Goal: Task Accomplishment & Management: Use online tool/utility

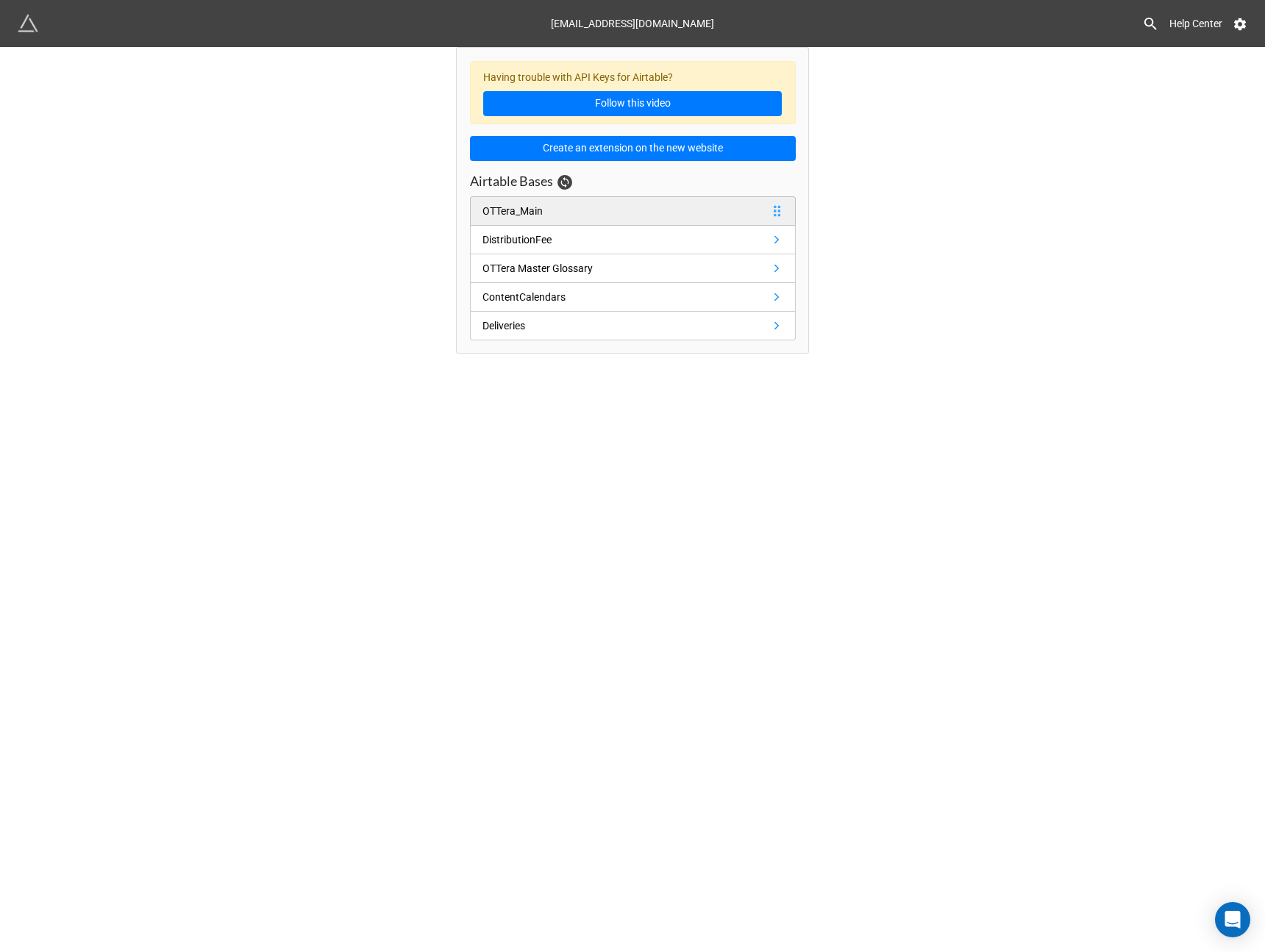
click at [702, 202] on link "OTTera_Main" at bounding box center [632, 211] width 326 height 29
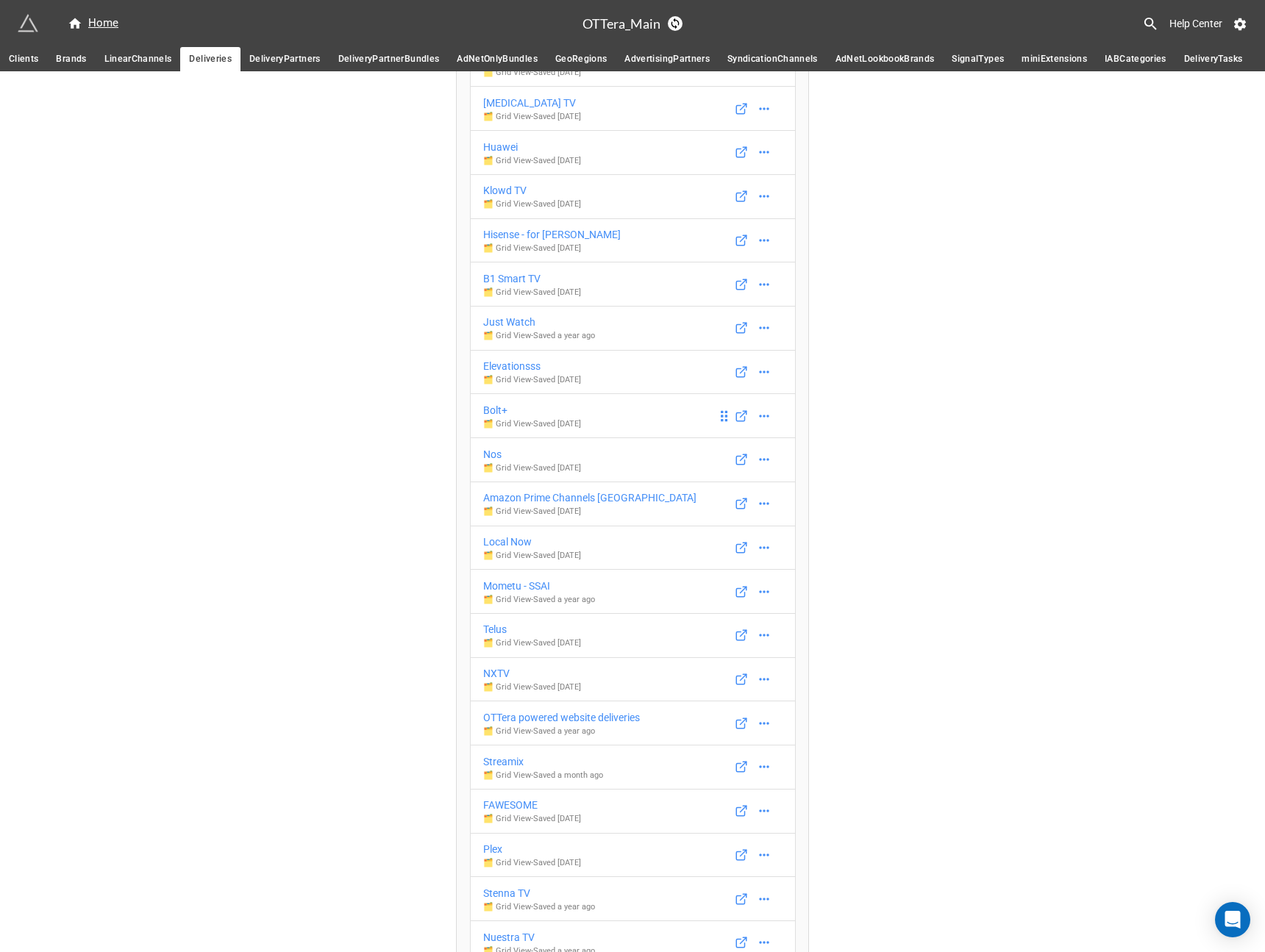
scroll to position [3181, 0]
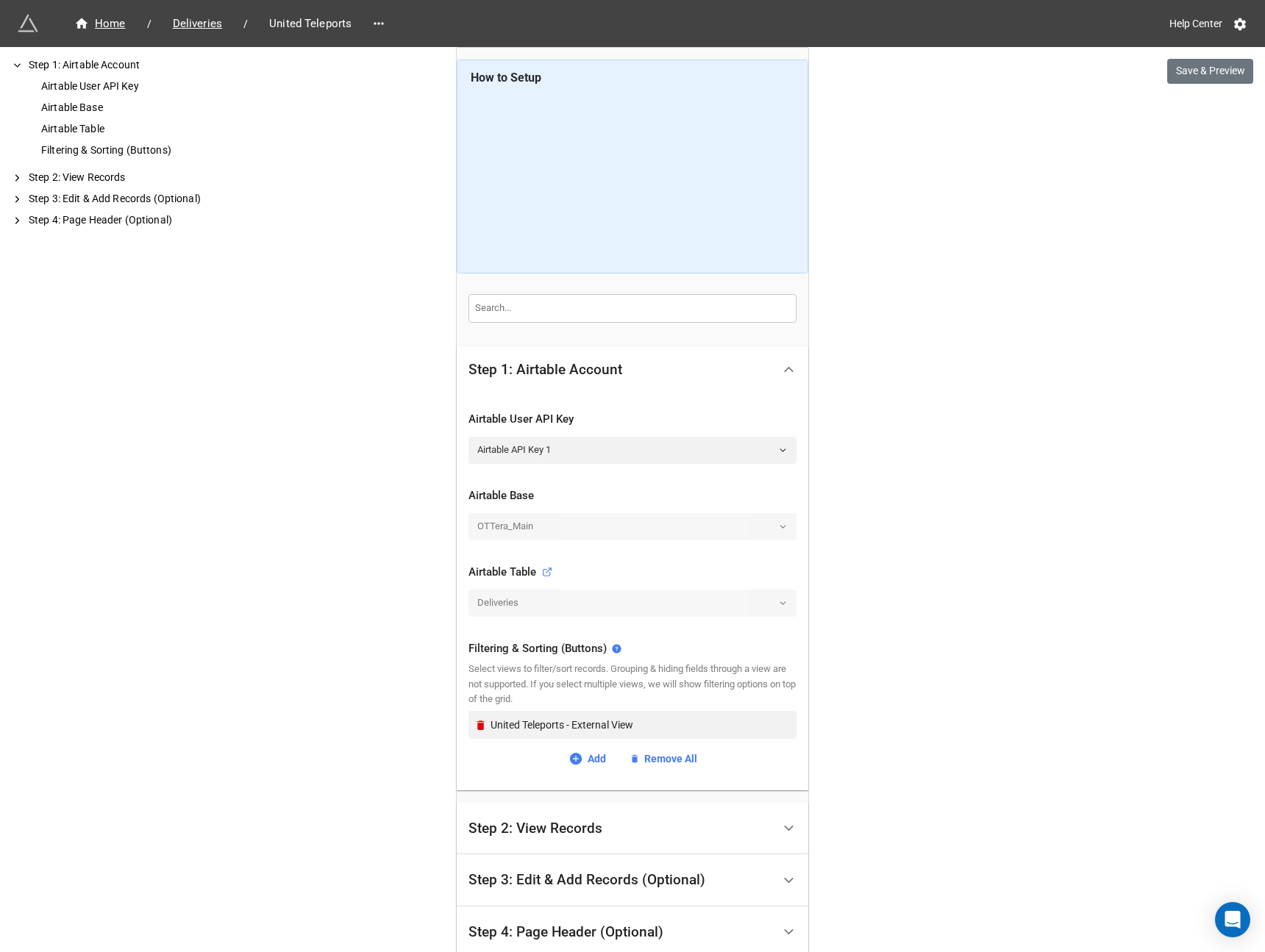
scroll to position [146, 0]
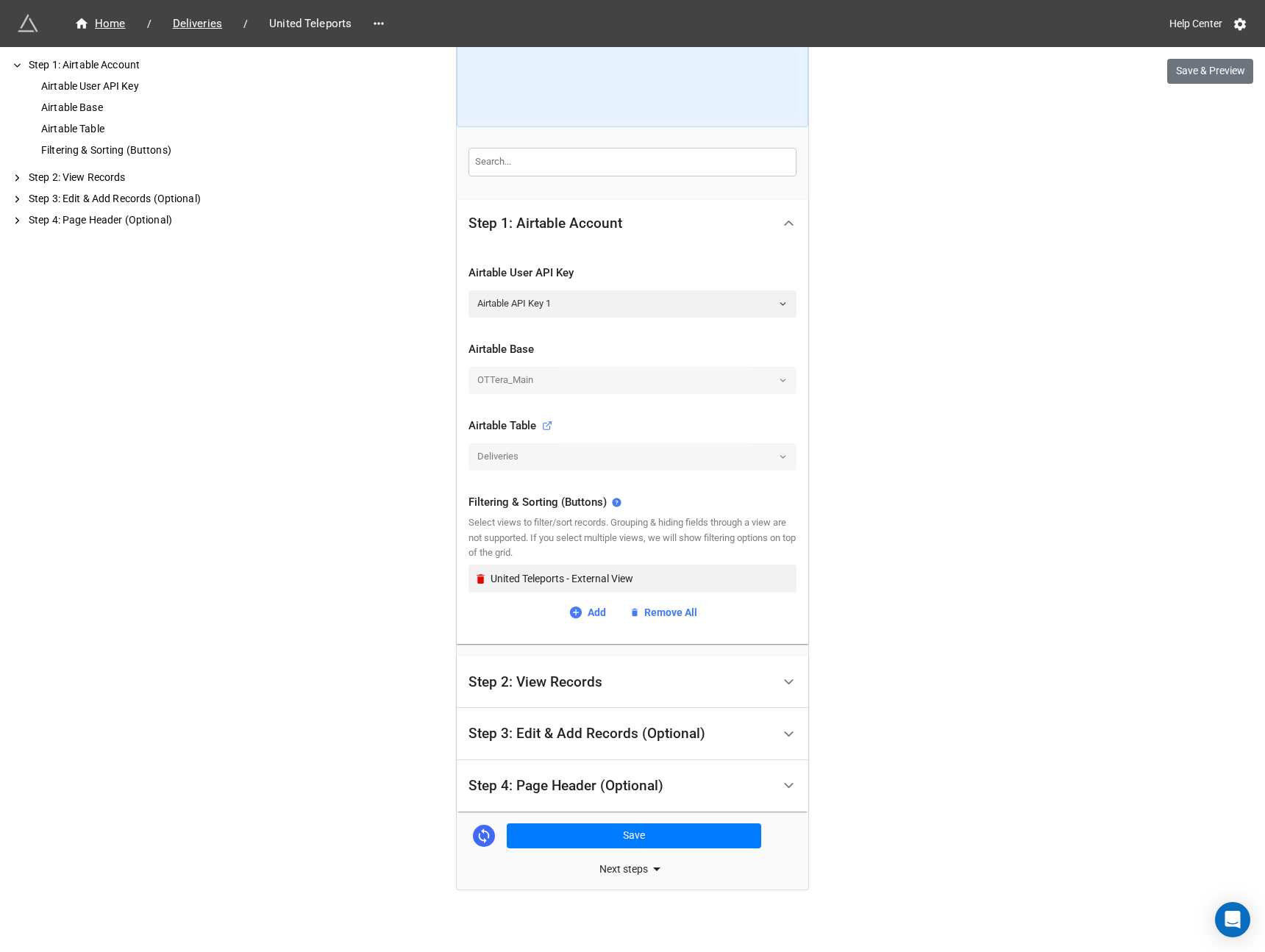
click at [639, 663] on div "Step 2: View Records" at bounding box center [632, 682] width 352 height 52
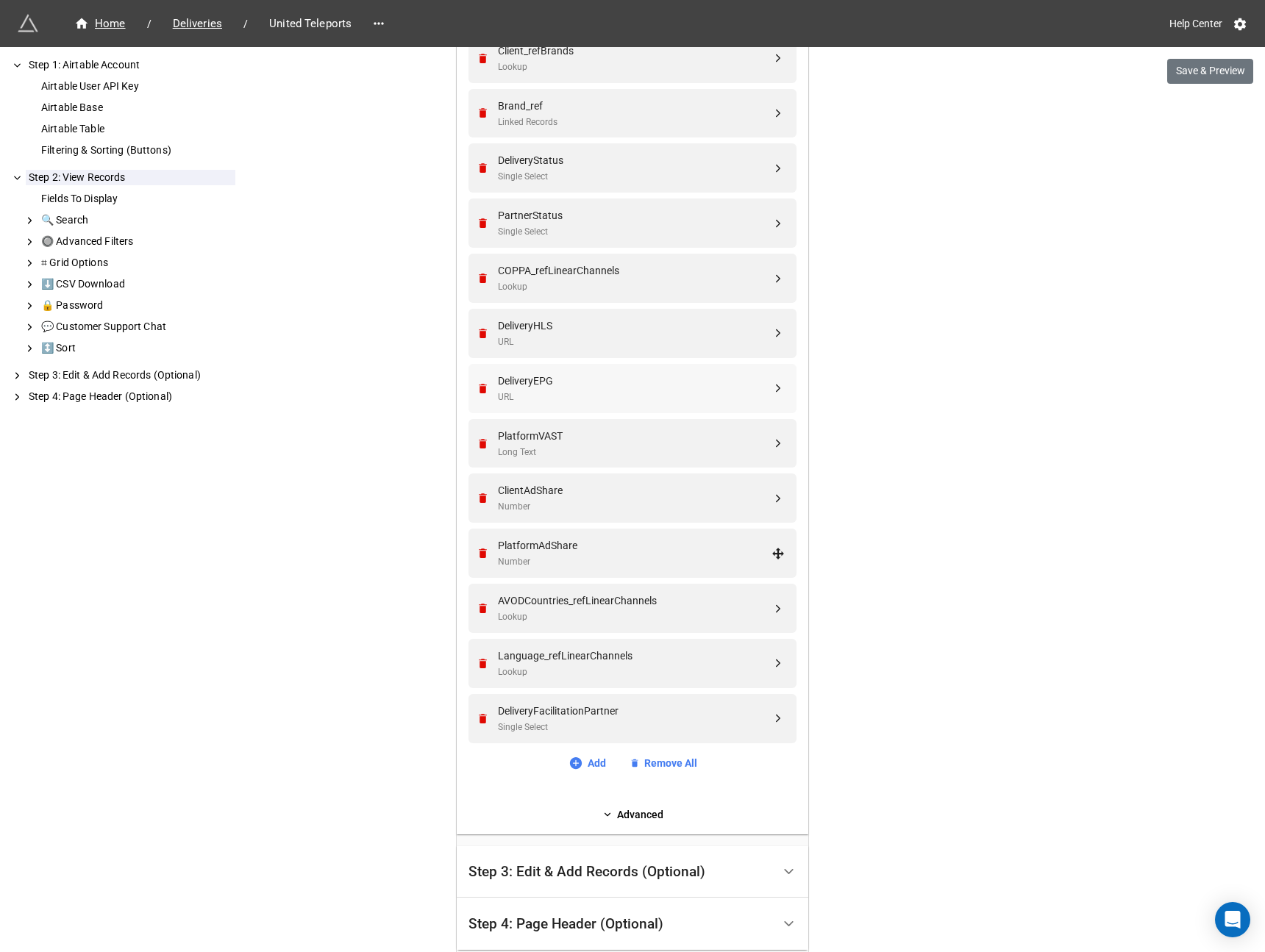
scroll to position [457, 0]
click at [581, 759] on link "Add" at bounding box center [587, 761] width 37 height 16
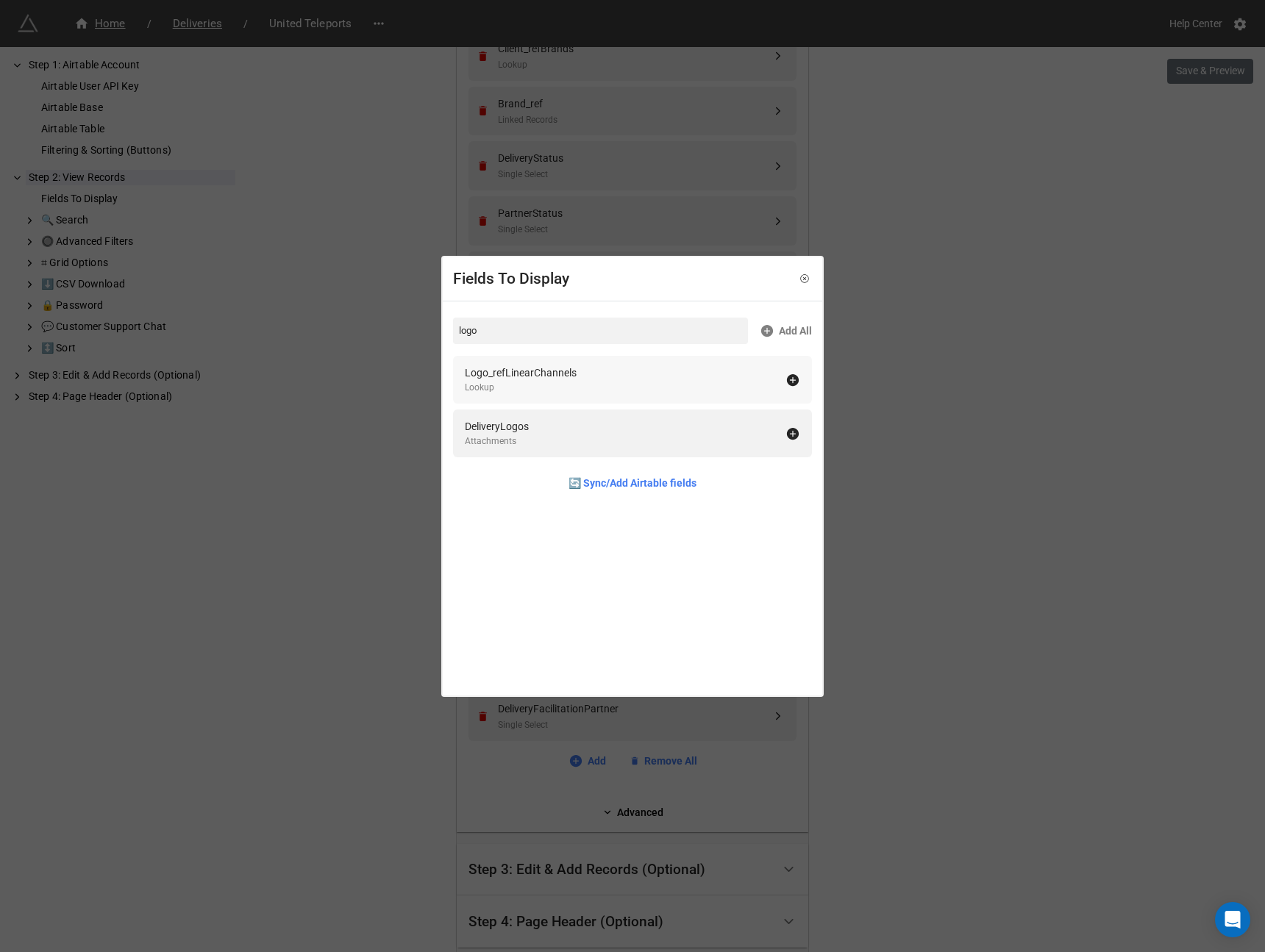
type input "logo"
click at [792, 385] on icon at bounding box center [792, 379] width 15 height 15
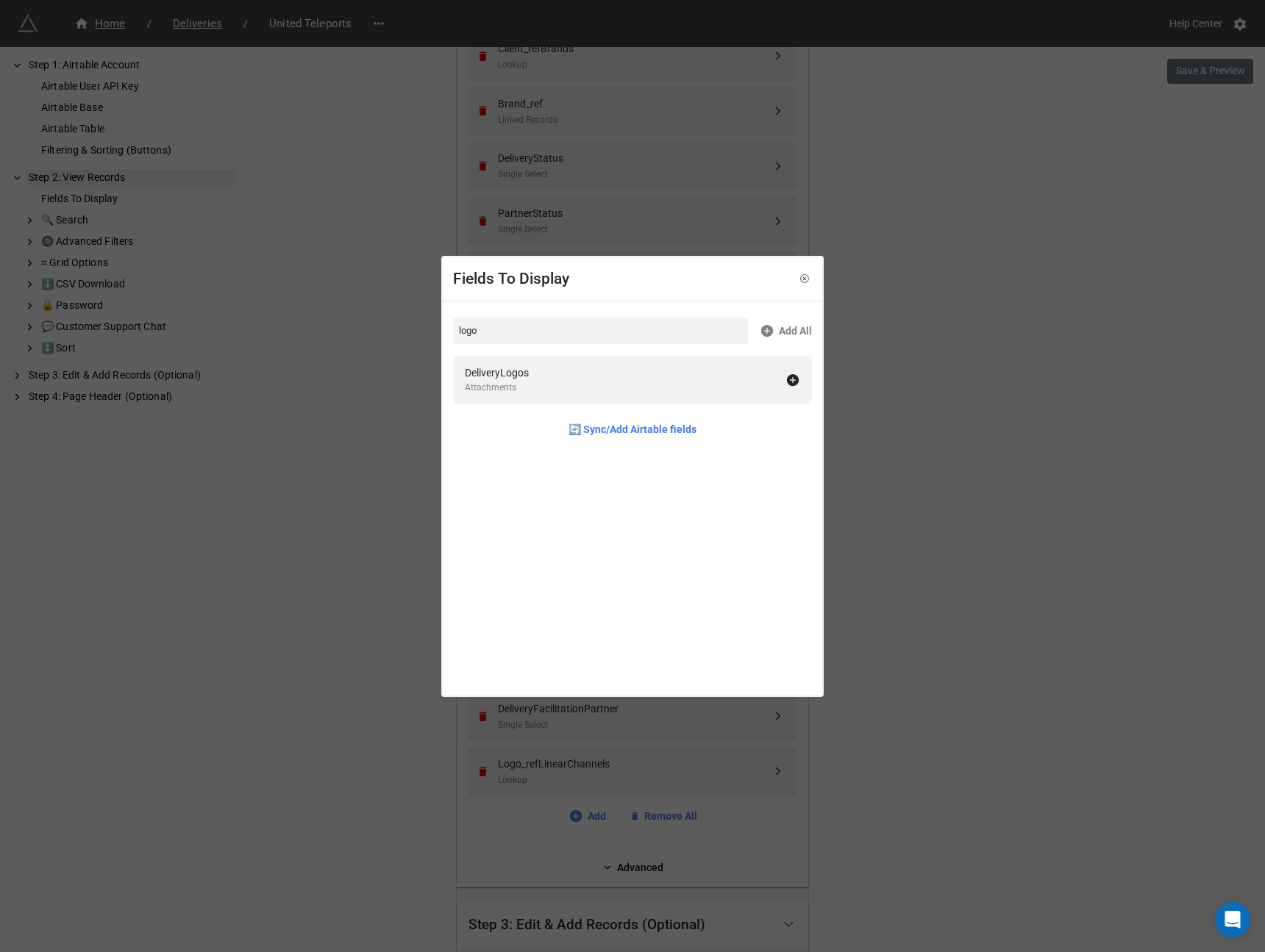
click at [960, 426] on div "Fields To Display logo Add All DeliveryLogos Attachments 🔄 Sync/Add Airtable fi…" at bounding box center [632, 476] width 1265 height 952
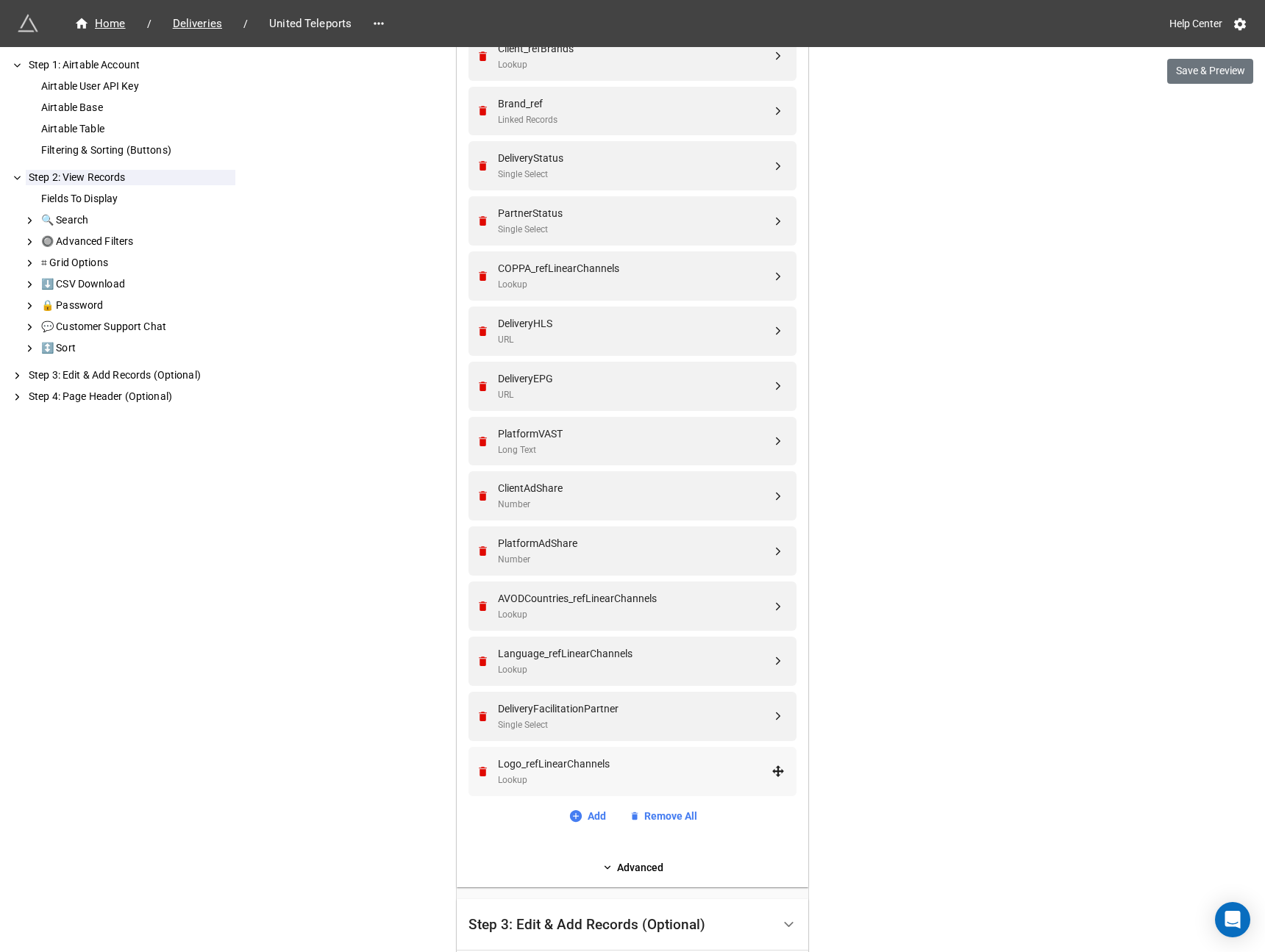
click at [553, 769] on div "Logo_refLinearChannels" at bounding box center [634, 763] width 274 height 16
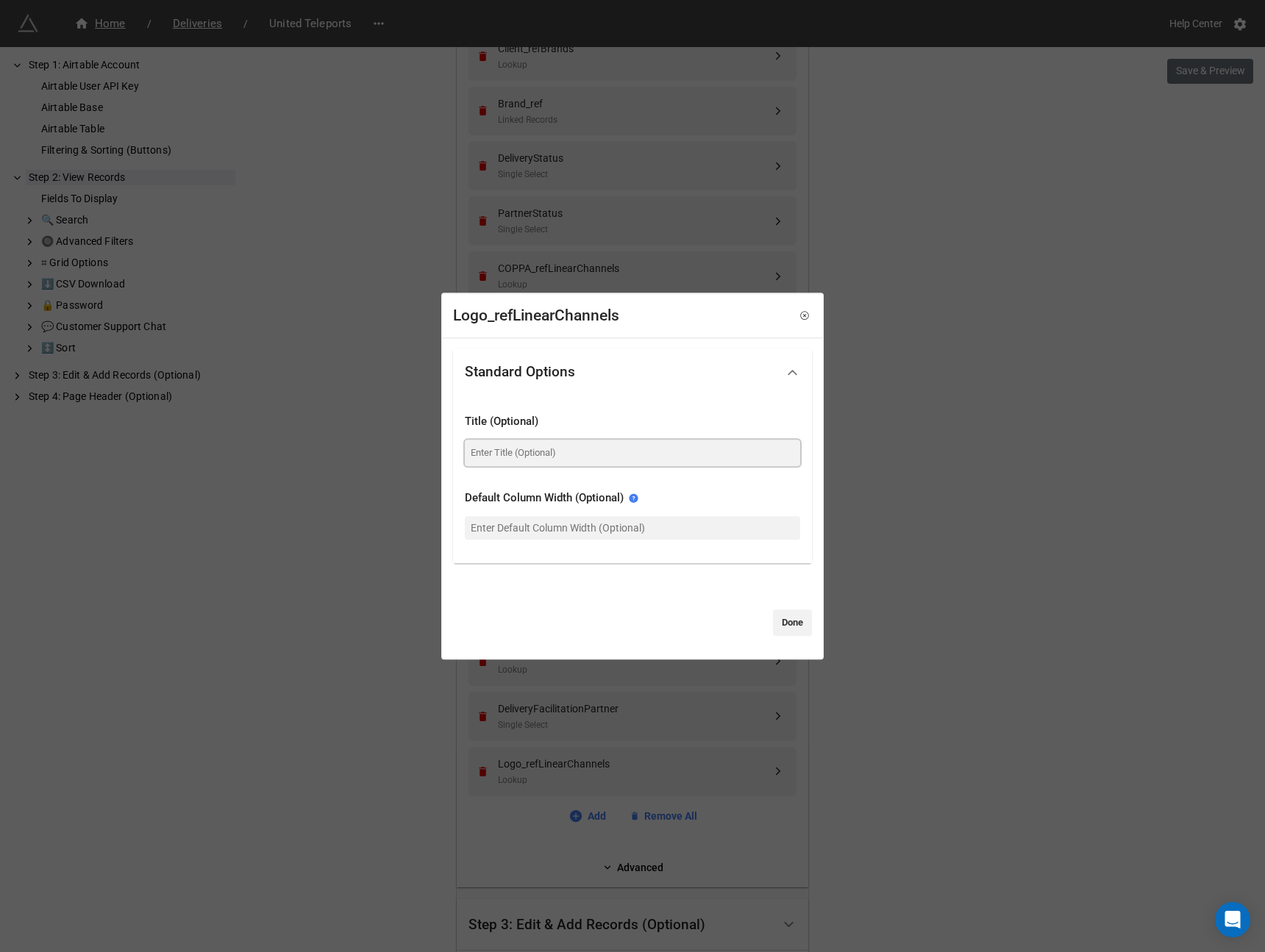
click at [547, 452] on input at bounding box center [632, 452] width 335 height 27
type input "Logo"
click at [789, 625] on link "Done" at bounding box center [792, 622] width 39 height 27
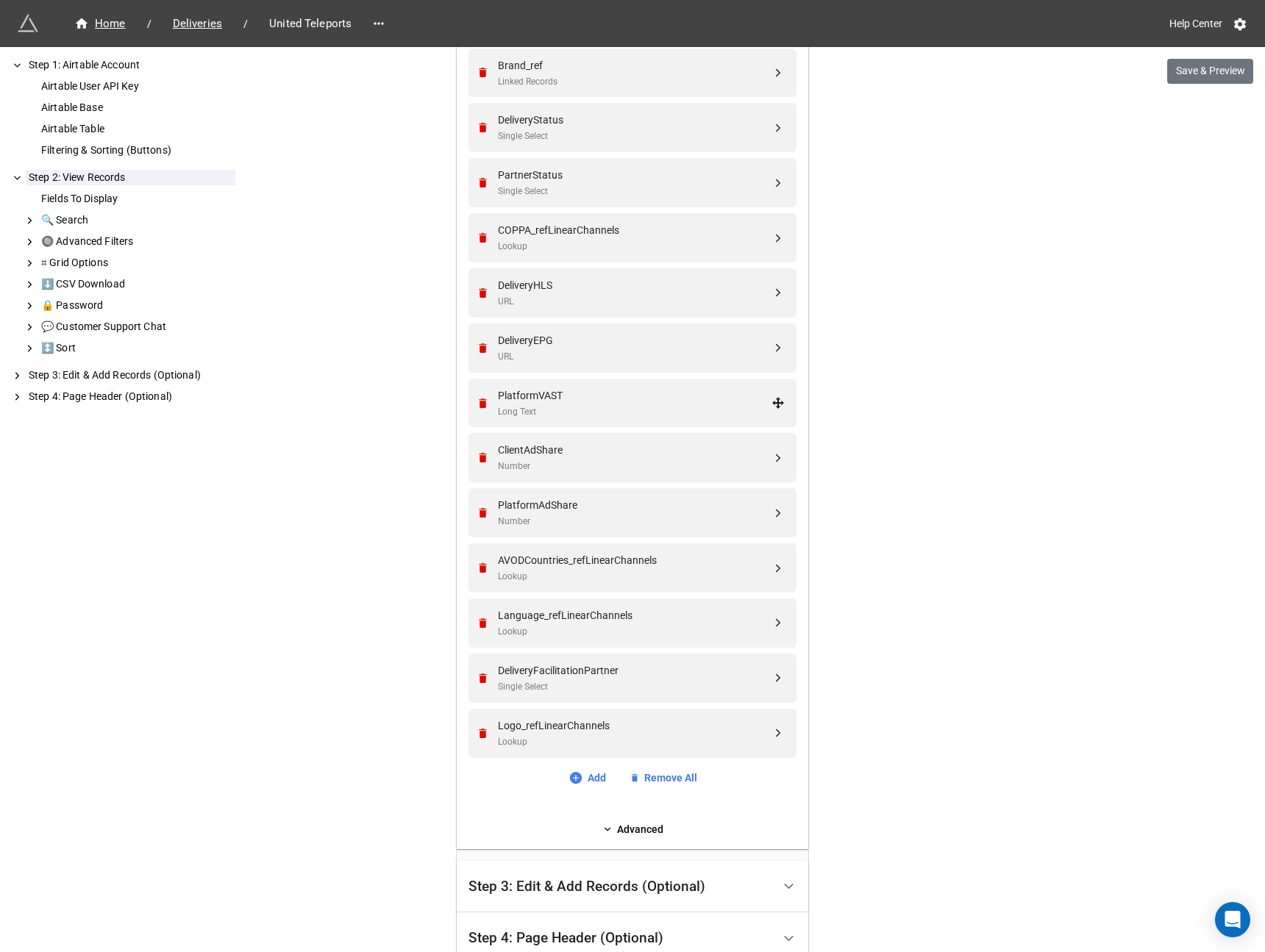
scroll to position [498, 0]
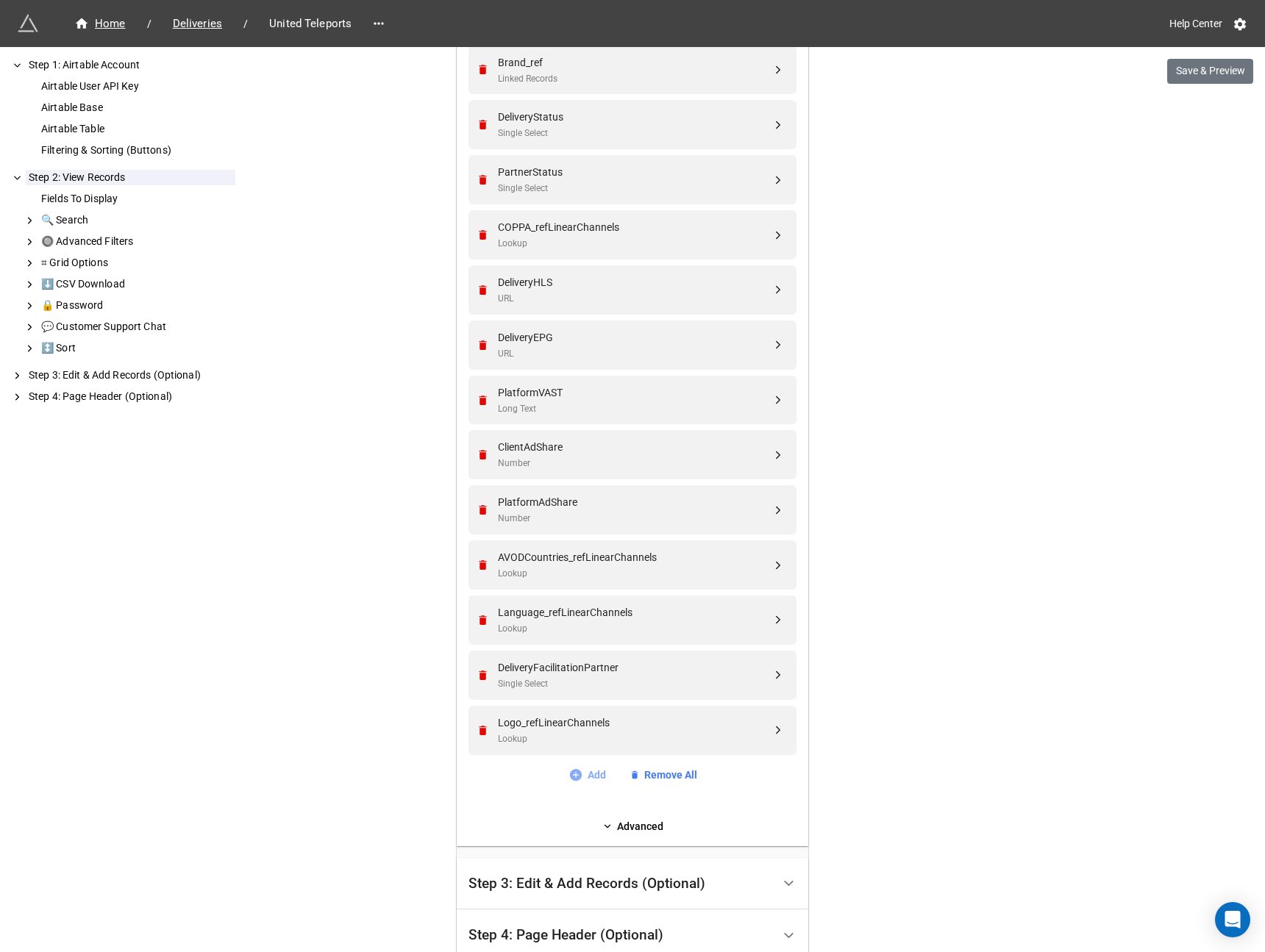
click at [586, 774] on link "Add" at bounding box center [587, 774] width 37 height 16
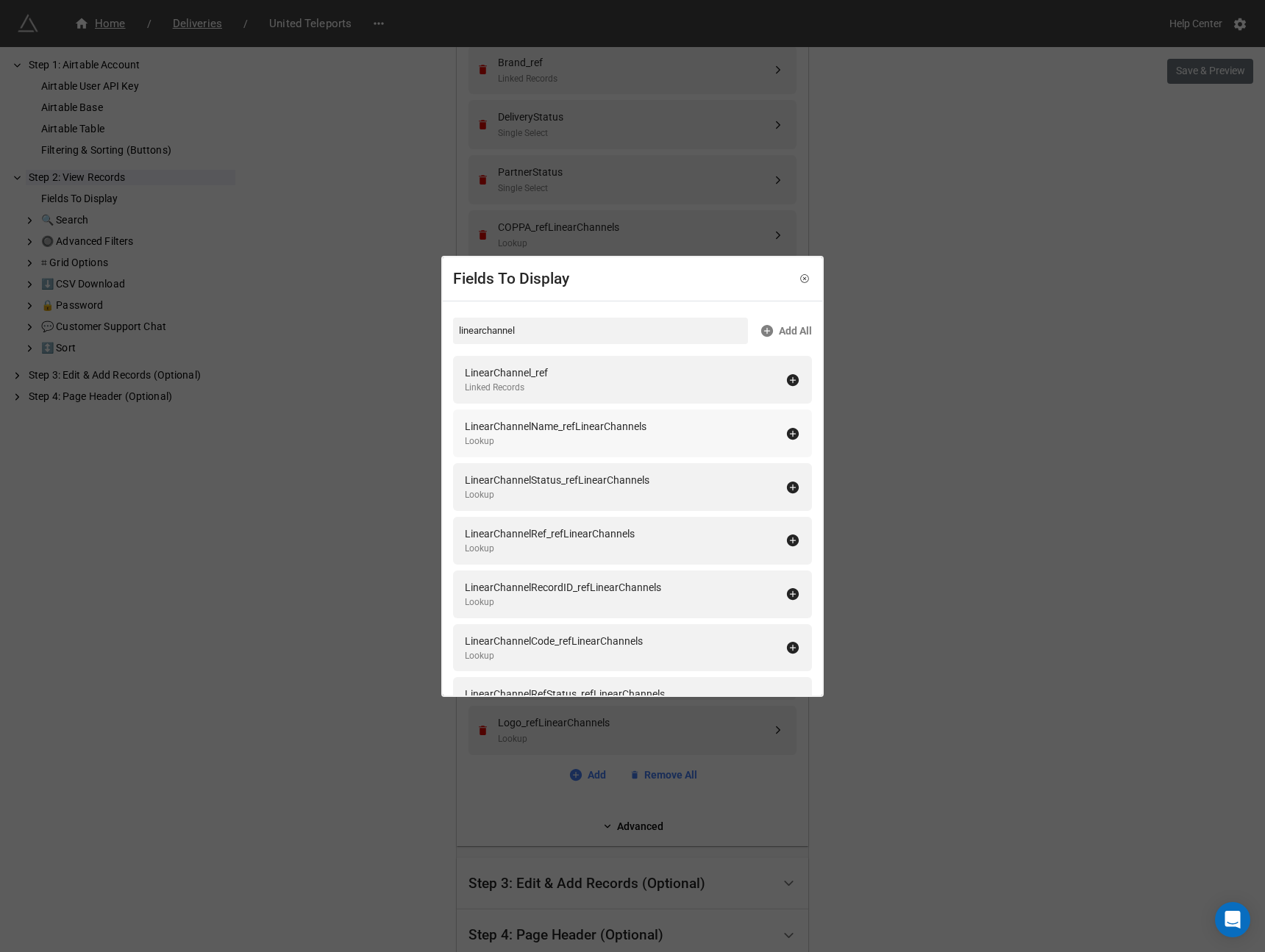
type input "linearchannel"
click at [769, 434] on div "LinearChannelName_refLinearChannels Lookup" at bounding box center [625, 433] width 321 height 30
click at [958, 588] on div "Fields To Display linearchannel Add All LinearChannel_ref Linked Records Linear…" at bounding box center [632, 476] width 1265 height 952
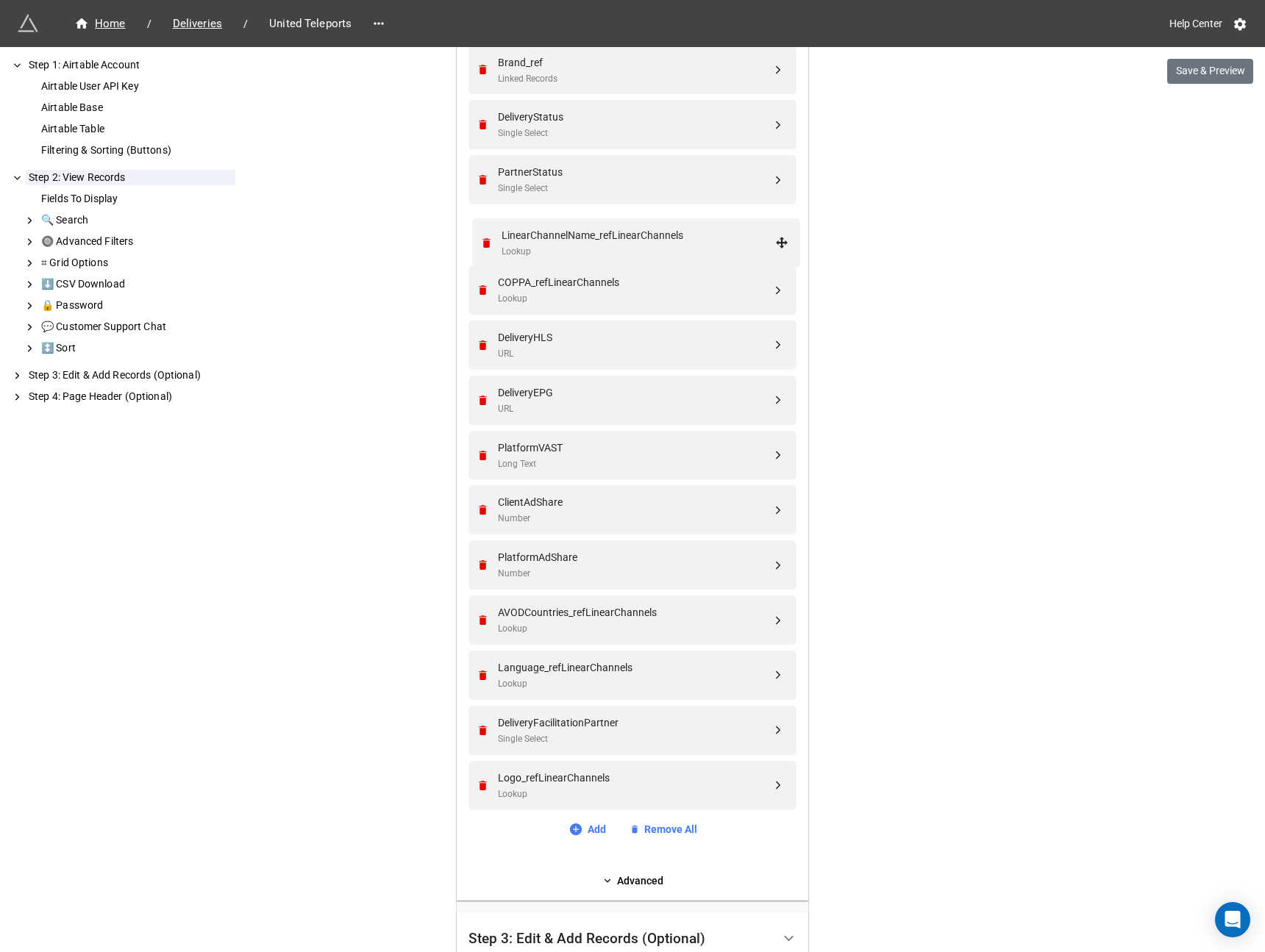
drag, startPoint x: 772, startPoint y: 787, endPoint x: 779, endPoint y: 240, distance: 547.0
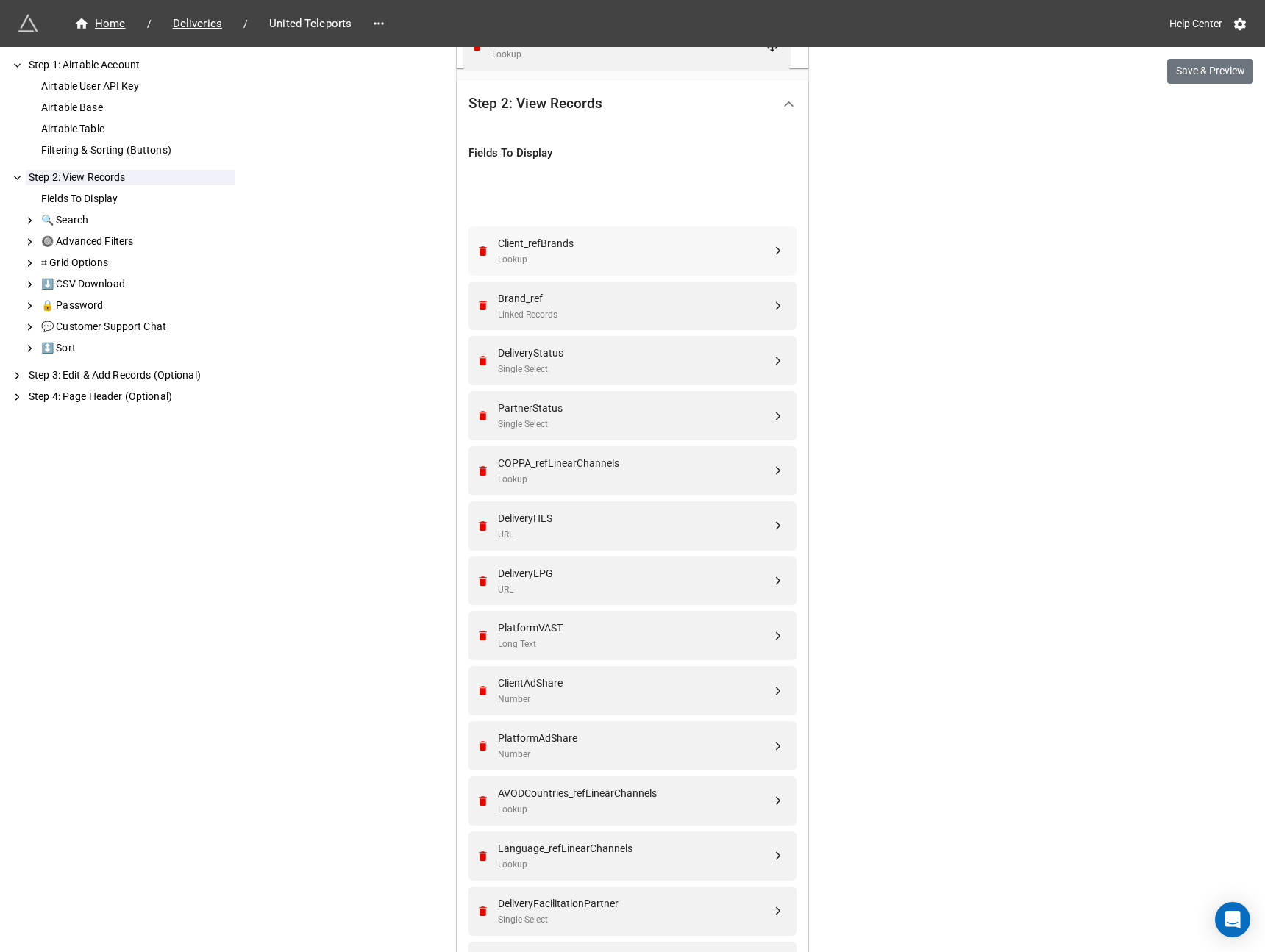
scroll to position [302, 0]
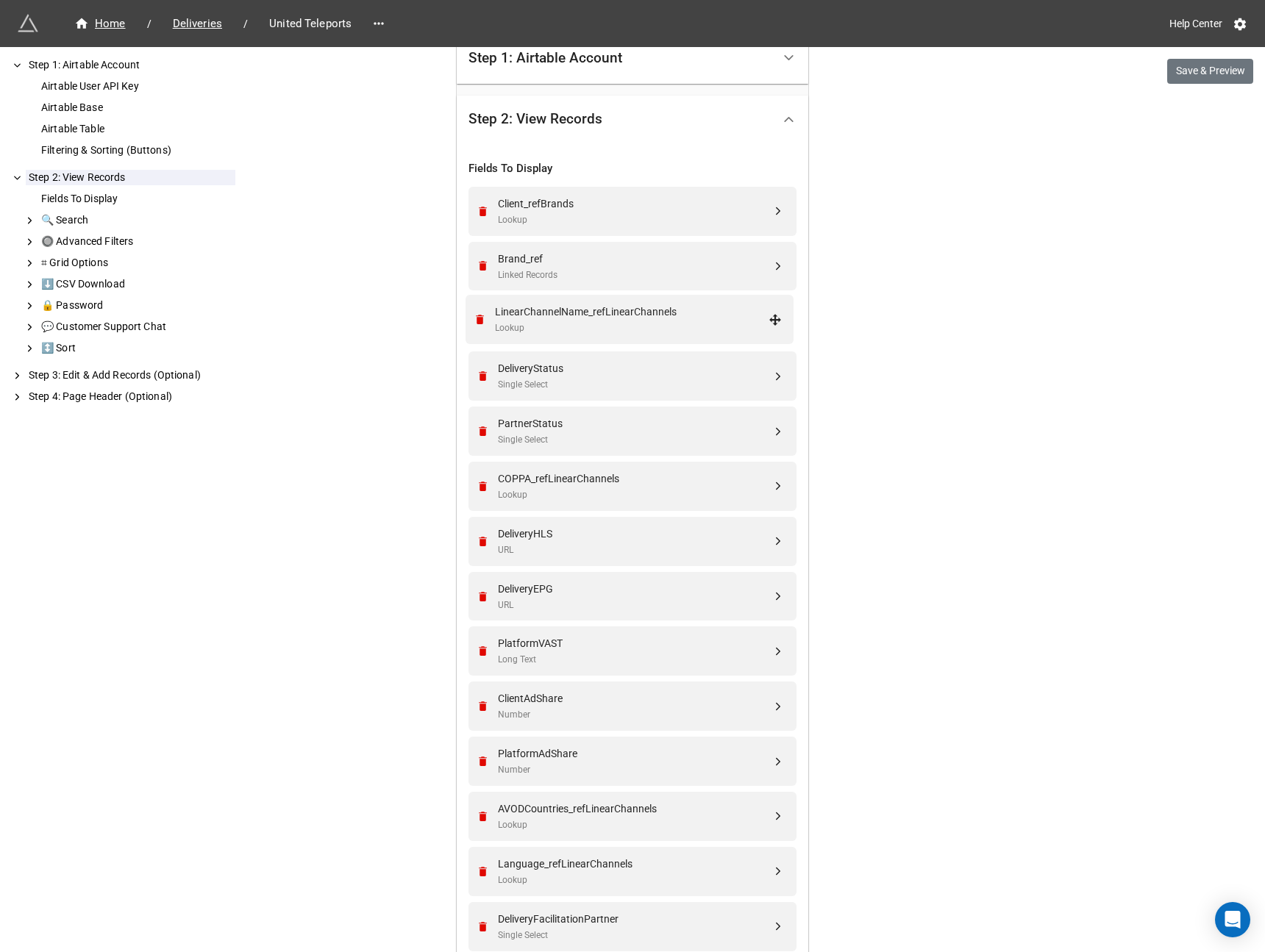
drag, startPoint x: 779, startPoint y: 240, endPoint x: 780, endPoint y: 323, distance: 83.0
click at [624, 341] on div "LinearChannelName_refLinearChannels Lookup" at bounding box center [630, 321] width 308 height 49
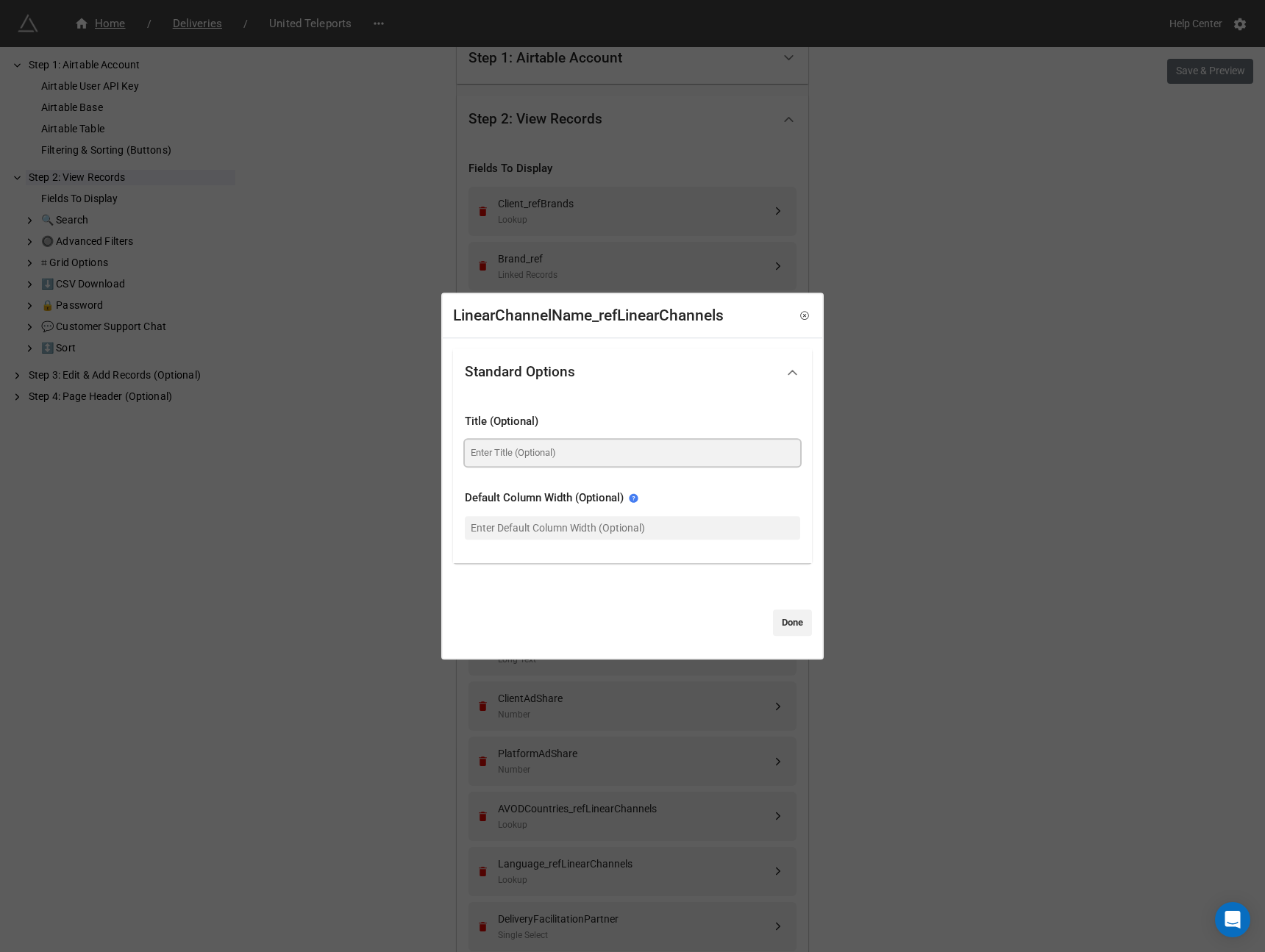
click at [540, 465] on input at bounding box center [632, 452] width 335 height 27
type input "Channel Name"
click at [793, 625] on link "Done" at bounding box center [792, 622] width 39 height 27
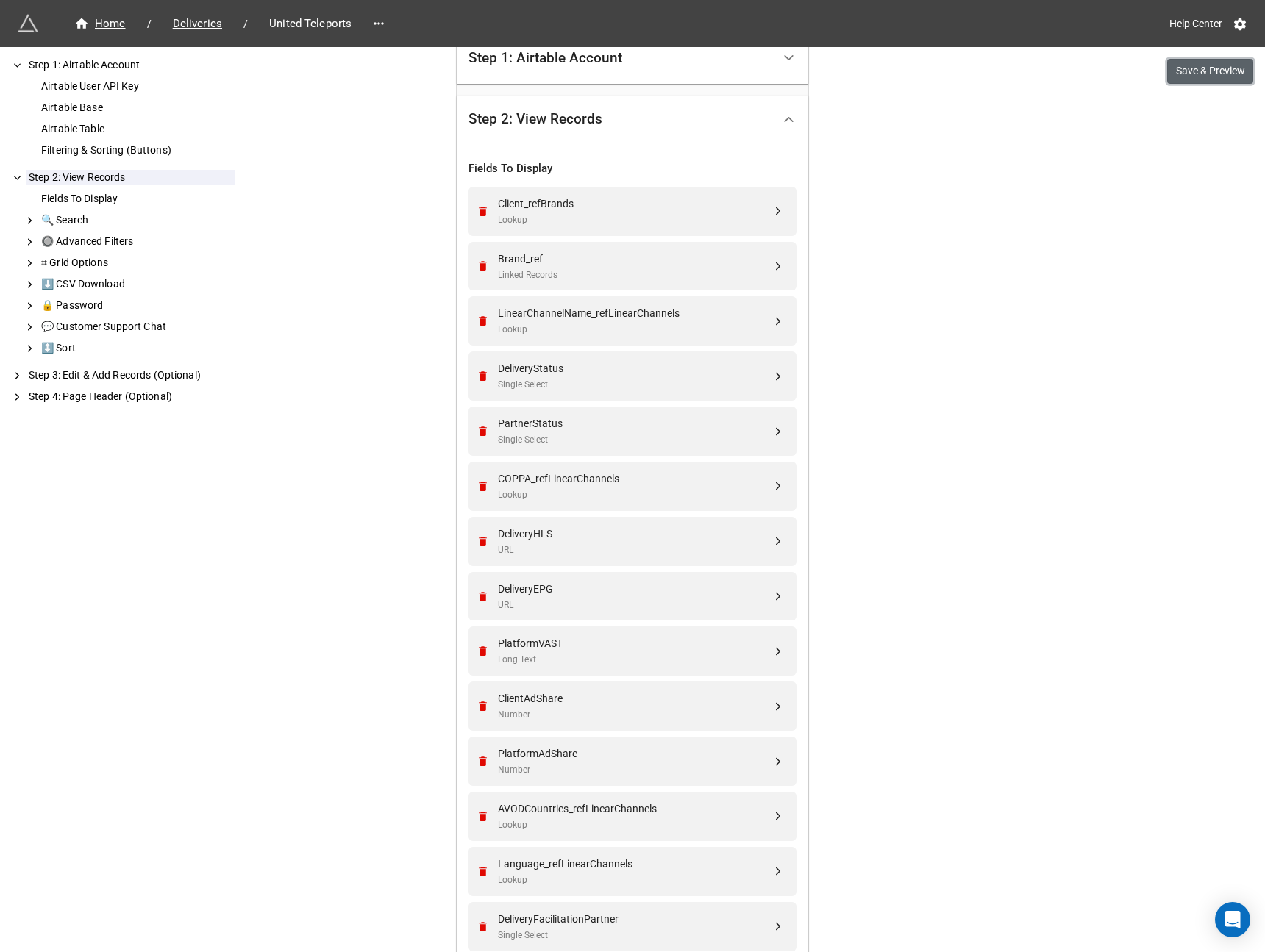
click at [1199, 63] on button "Save & Preview" at bounding box center [1210, 71] width 86 height 25
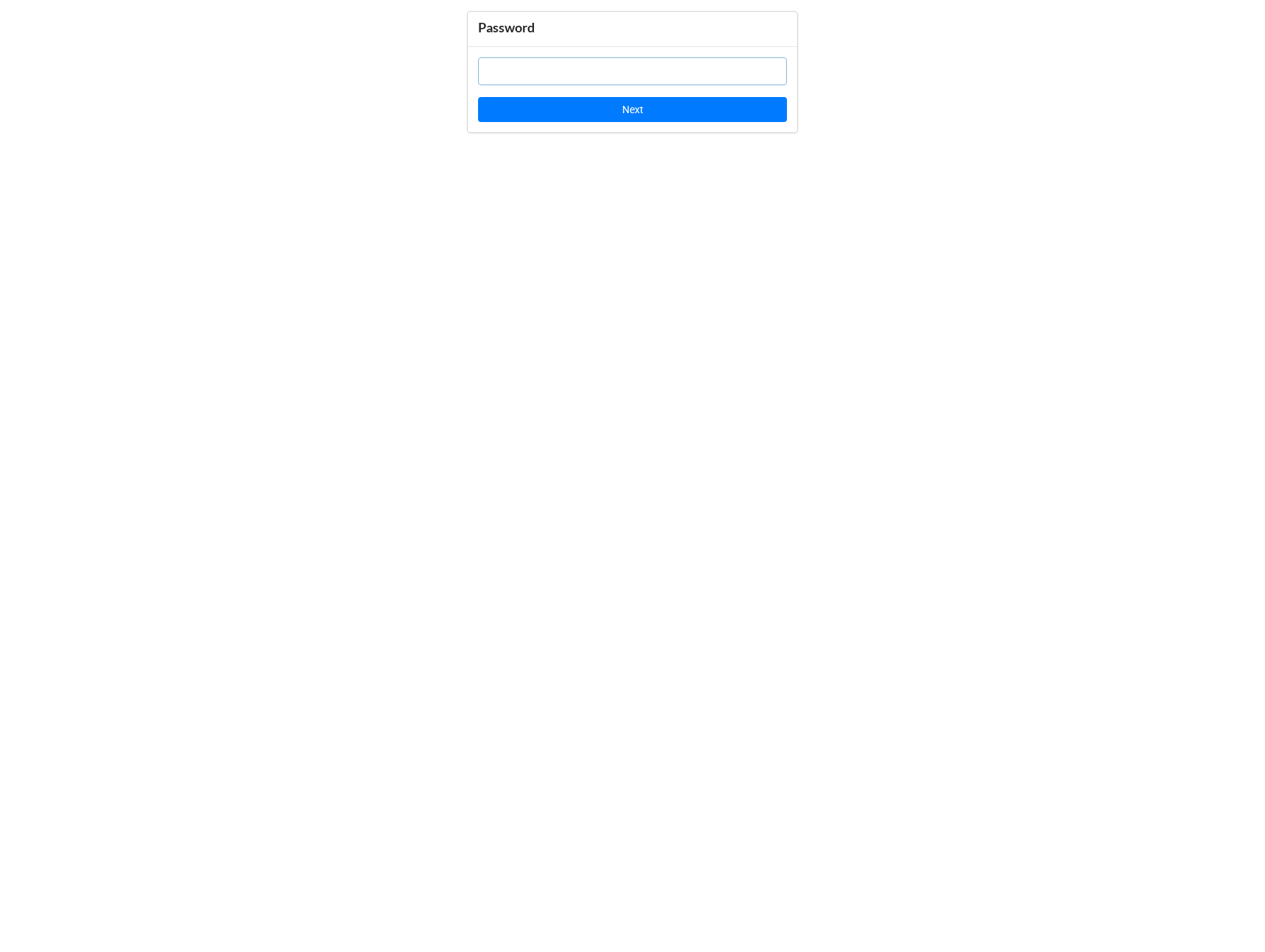
click at [663, 75] on input "text" at bounding box center [632, 71] width 308 height 28
paste input "aM6zO6"
type input "aM6zO6"
click at [665, 111] on button "Next" at bounding box center [632, 109] width 308 height 25
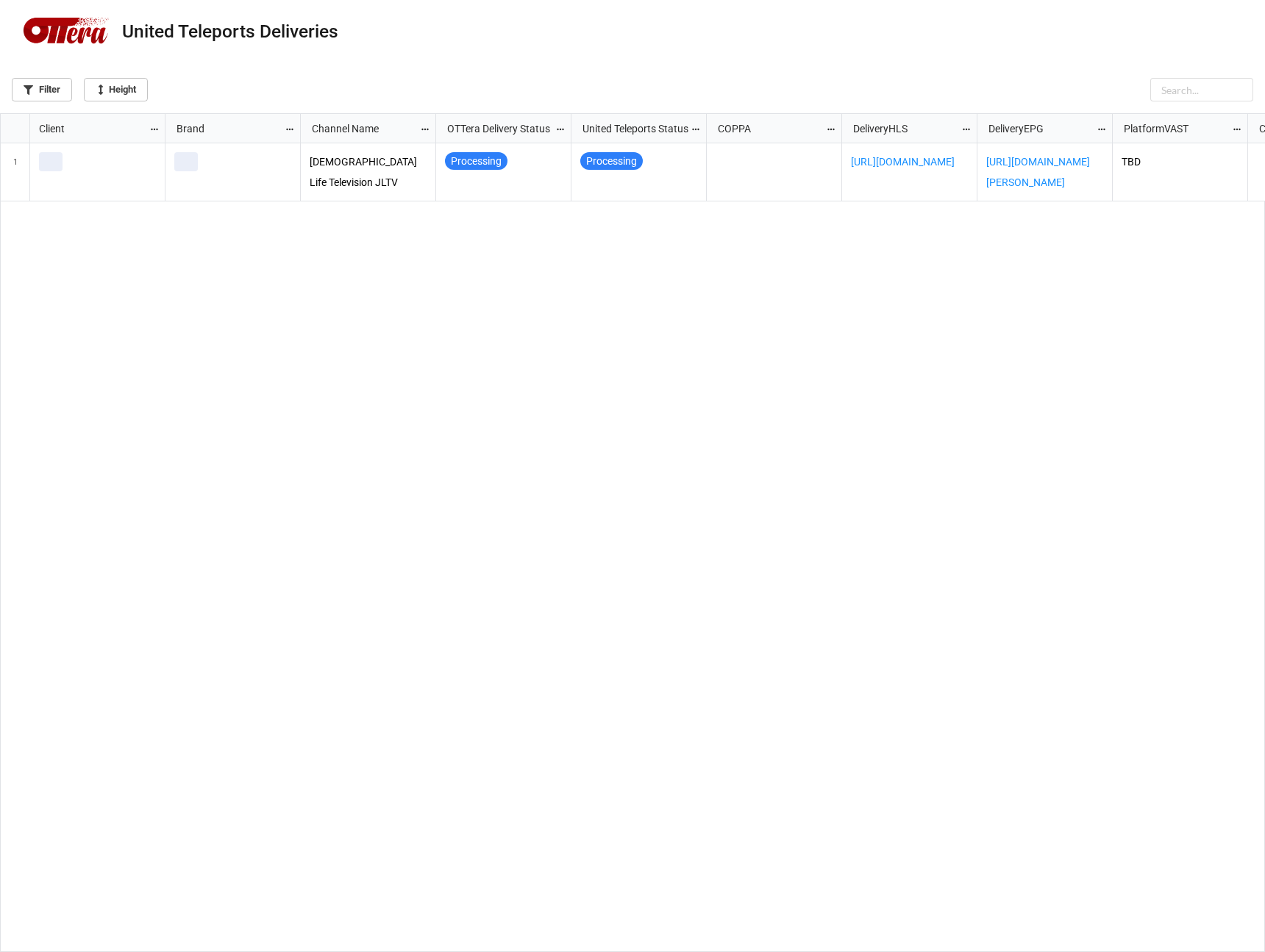
scroll to position [830, 1255]
click at [1240, 150] on icon "grid" at bounding box center [1239, 152] width 9 height 9
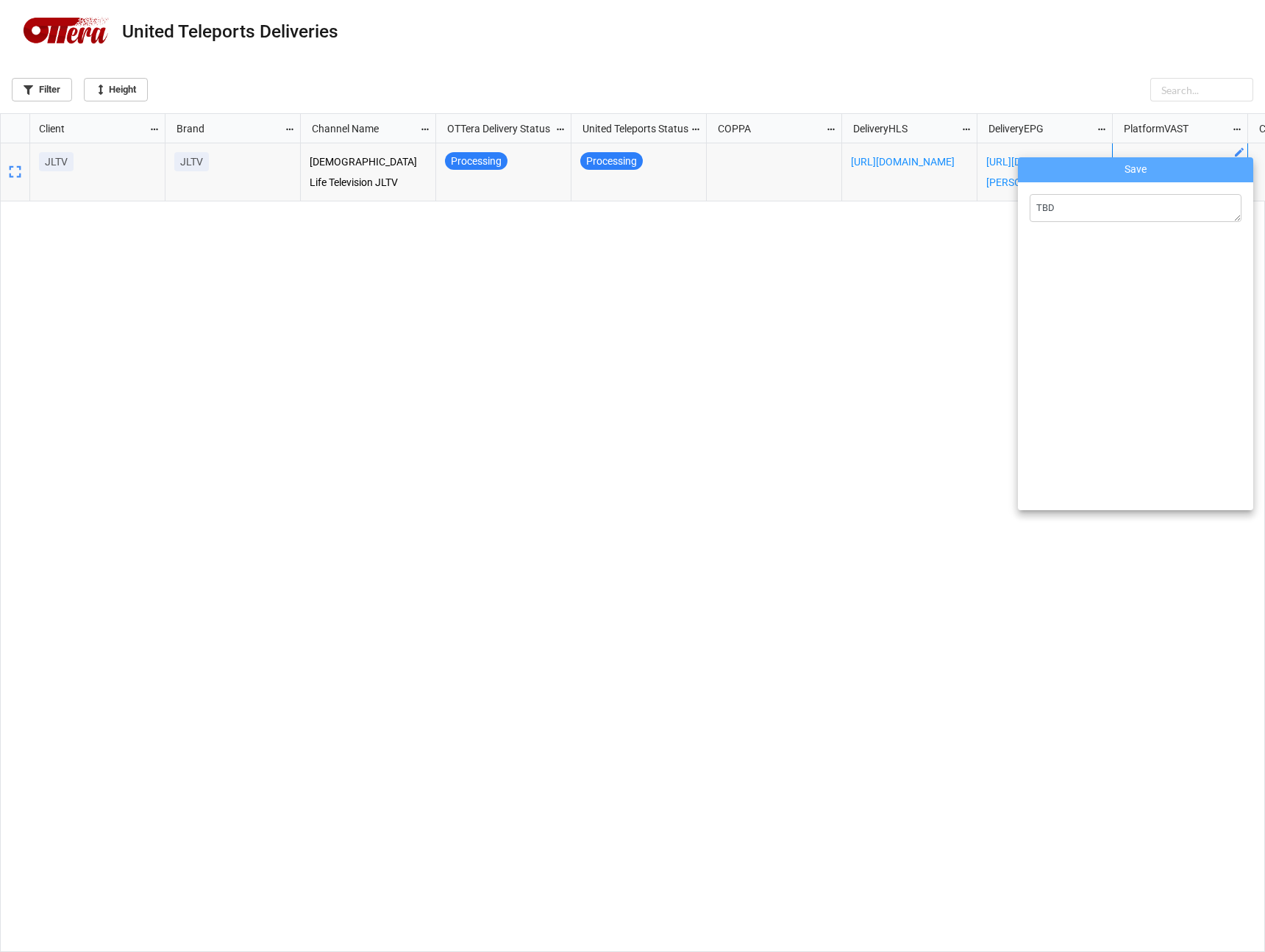
click at [1109, 191] on div "TBD" at bounding box center [1135, 346] width 236 height 328
click at [1105, 210] on textarea "TBD" at bounding box center [1135, 208] width 211 height 28
click at [920, 327] on div at bounding box center [632, 476] width 1265 height 952
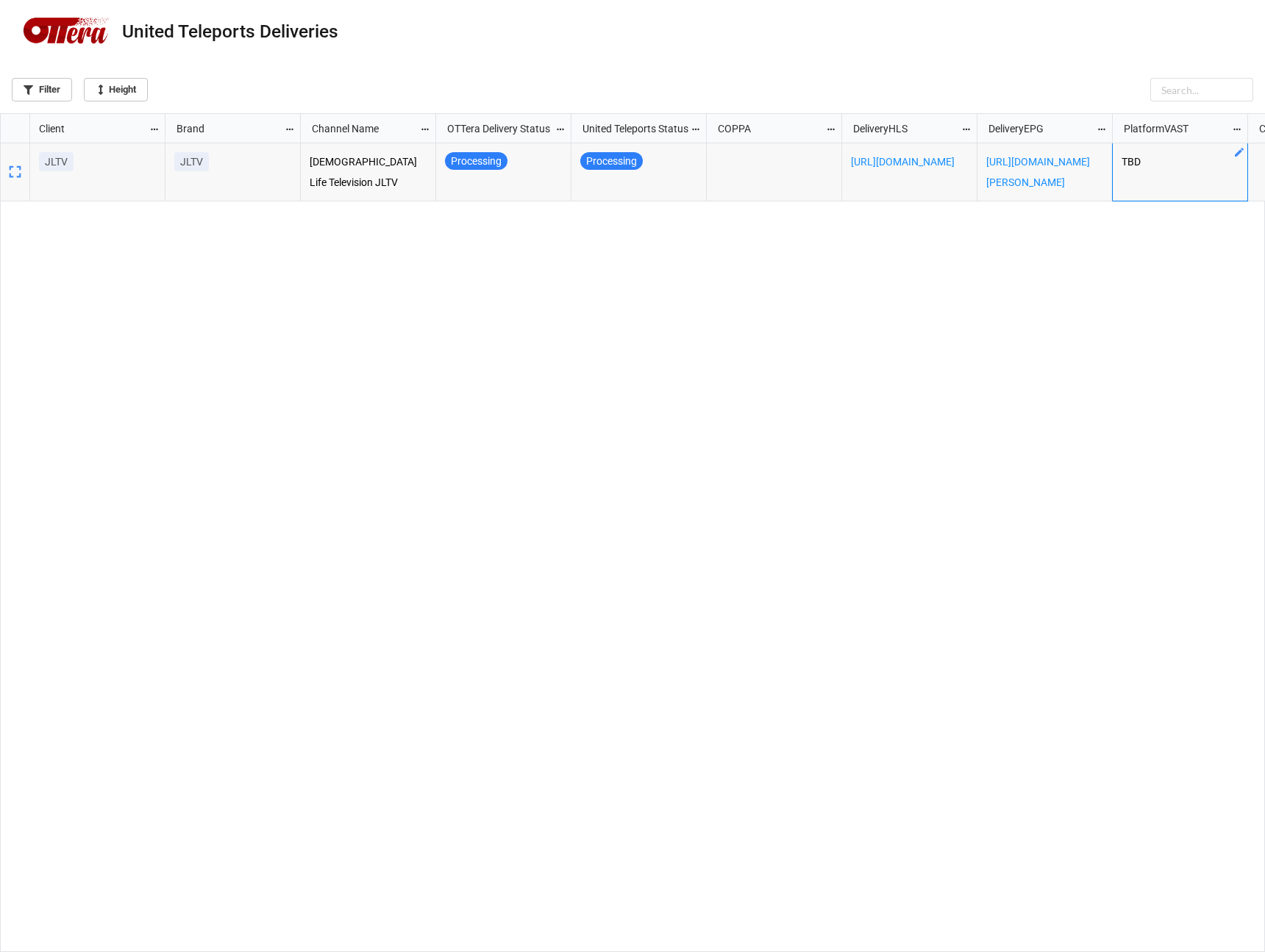
click at [967, 315] on div "JLTV [DEMOGRAPHIC_DATA] Life Television JLTV Processing Processing [URL][DOMAIN…" at bounding box center [715, 547] width 1100 height 809
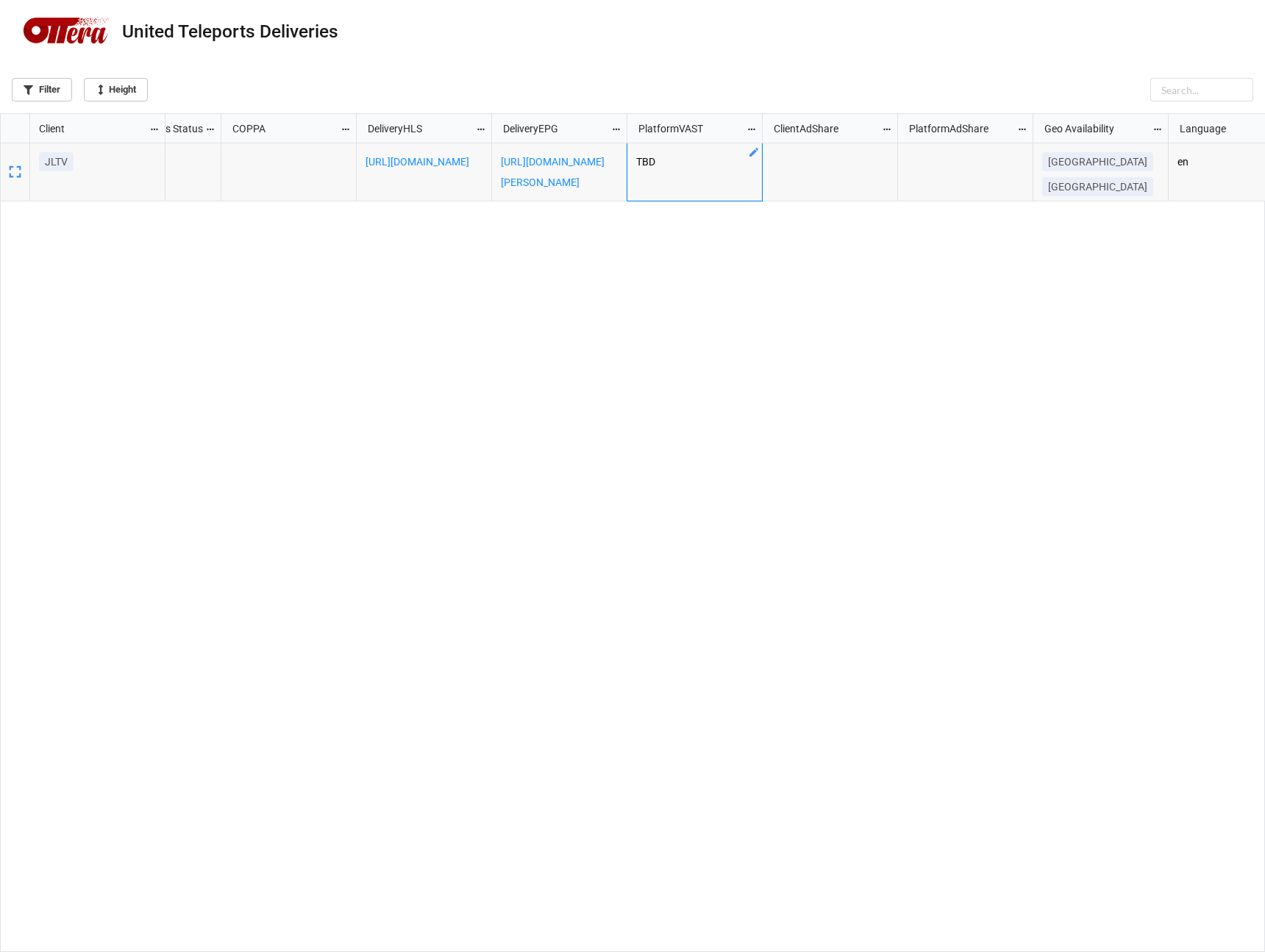
click at [837, 389] on div "Processing [URL][DOMAIN_NAME] [URL][DOMAIN_NAME][PERSON_NAME] TBD [GEOGRAPHIC_D…" at bounding box center [715, 547] width 1100 height 809
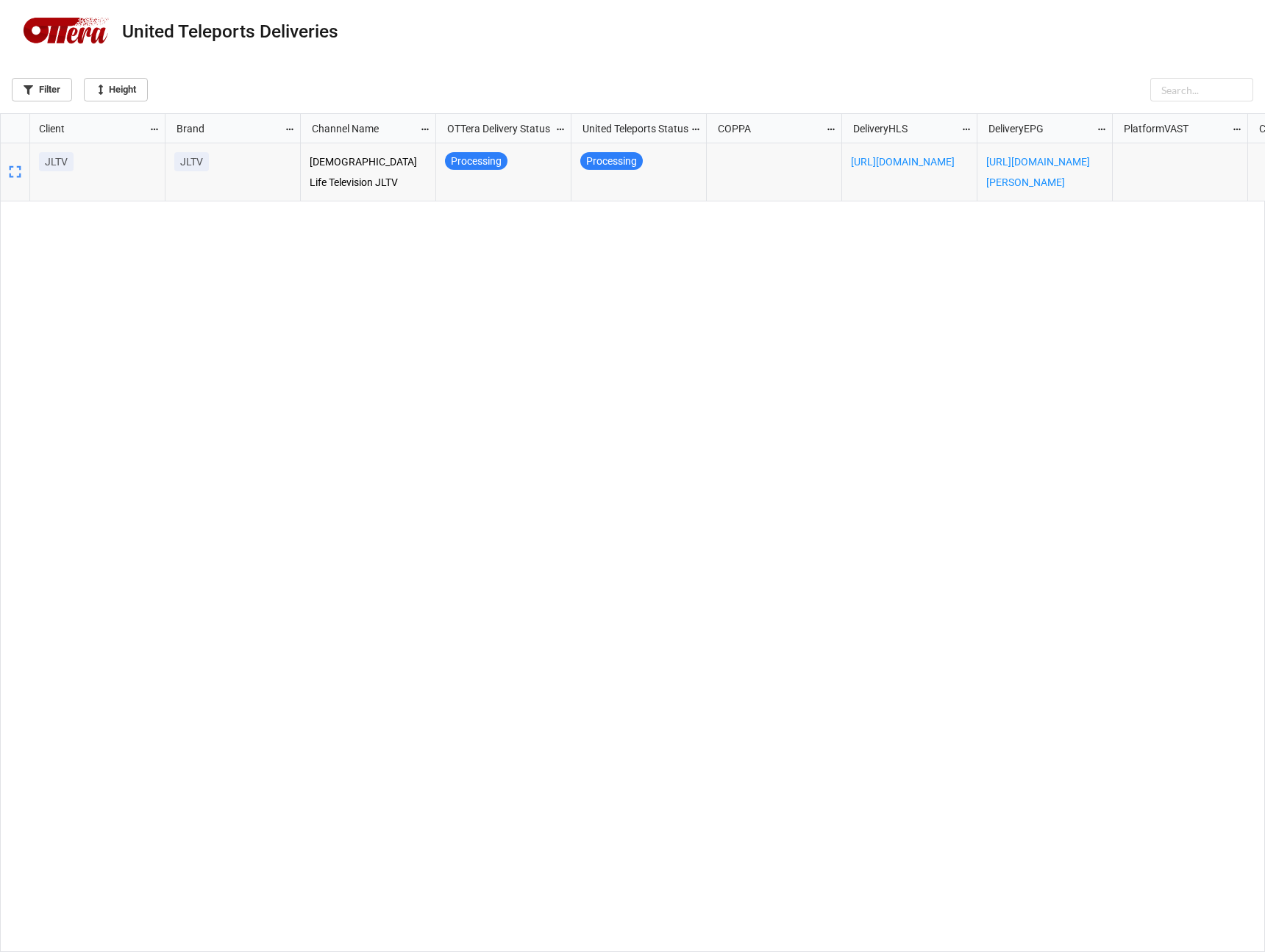
click at [10, 177] on icon "grid" at bounding box center [15, 172] width 12 height 12
